Goal: Task Accomplishment & Management: Complete application form

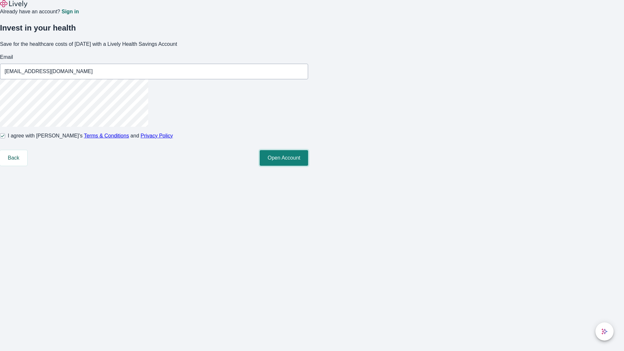
click at [308, 166] on button "Open Account" at bounding box center [284, 158] width 48 height 16
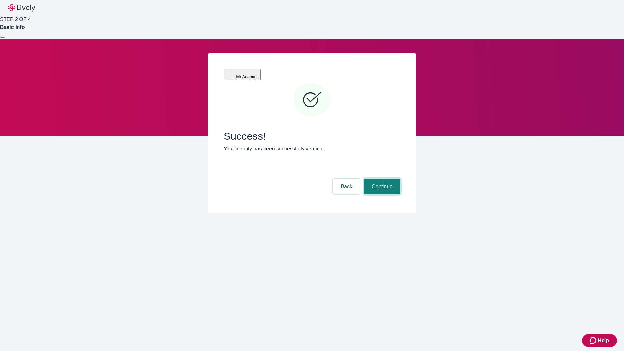
click at [381, 179] on button "Continue" at bounding box center [382, 187] width 36 height 16
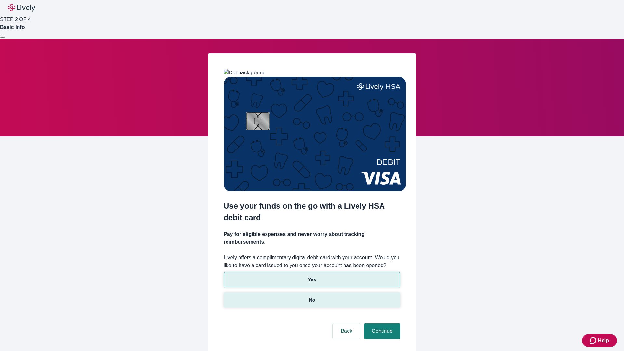
click at [312, 297] on p "No" at bounding box center [312, 300] width 6 height 7
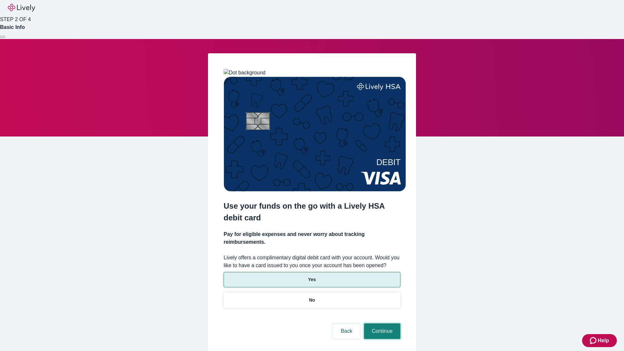
click at [381, 324] on button "Continue" at bounding box center [382, 332] width 36 height 16
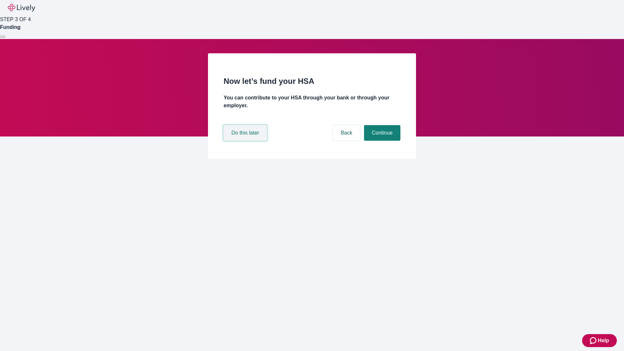
click at [246, 141] on button "Do this later" at bounding box center [245, 133] width 43 height 16
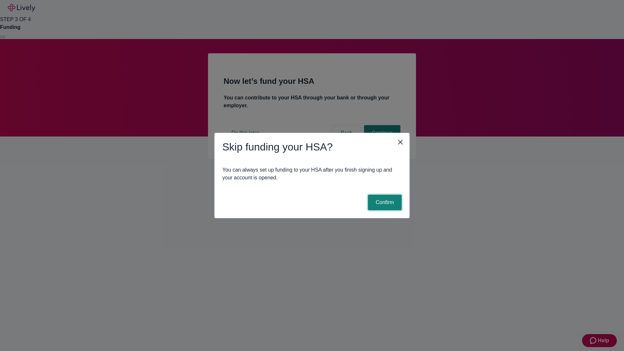
click at [384, 203] on button "Confirm" at bounding box center [385, 203] width 34 height 16
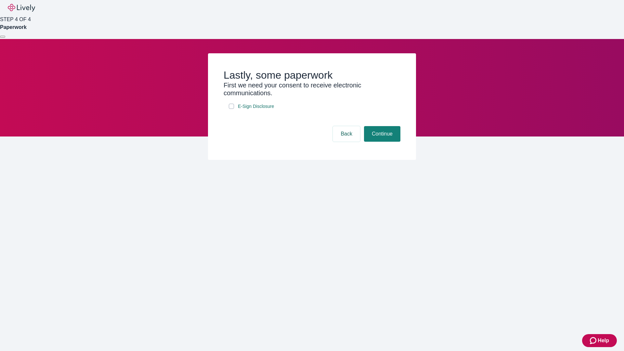
click at [232, 109] on input "E-Sign Disclosure" at bounding box center [231, 106] width 5 height 5
checkbox input "true"
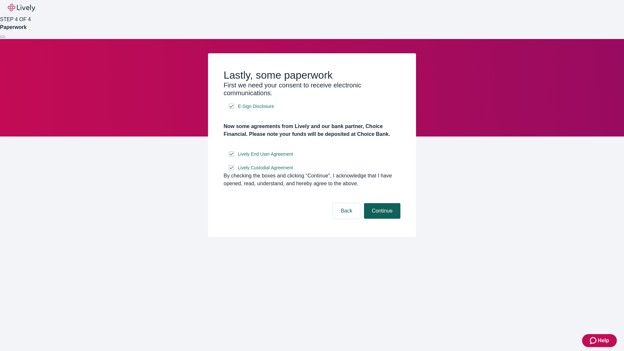
click at [381, 219] on button "Continue" at bounding box center [382, 211] width 36 height 16
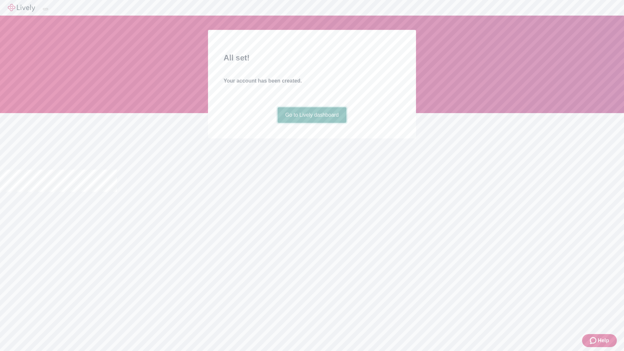
click at [312, 123] on link "Go to Lively dashboard" at bounding box center [312, 115] width 69 height 16
